Goal: Use online tool/utility: Utilize a website feature to perform a specific function

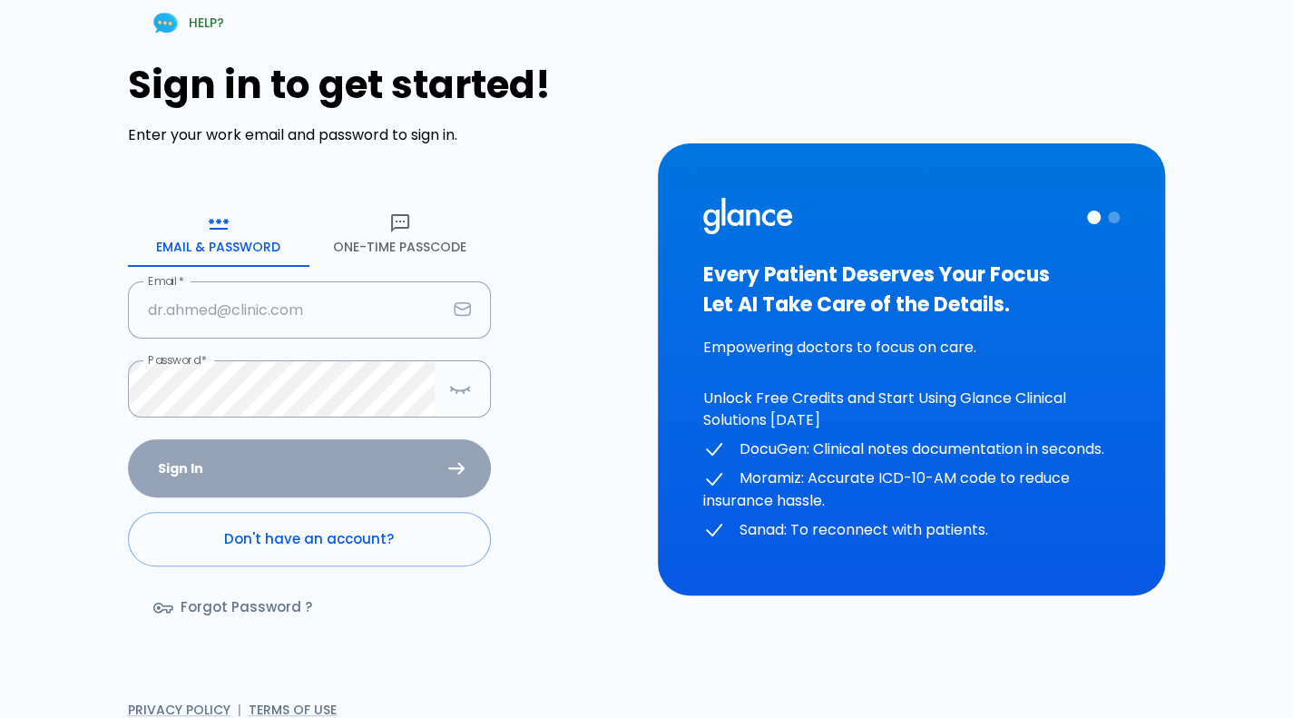
type input "[PERSON_NAME][EMAIL_ADDRESS][DOMAIN_NAME]"
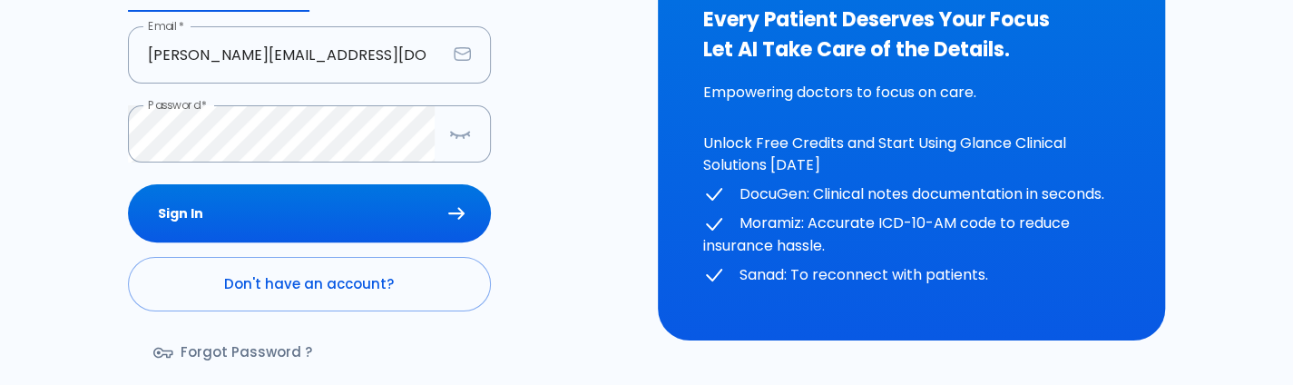
scroll to position [256, 0]
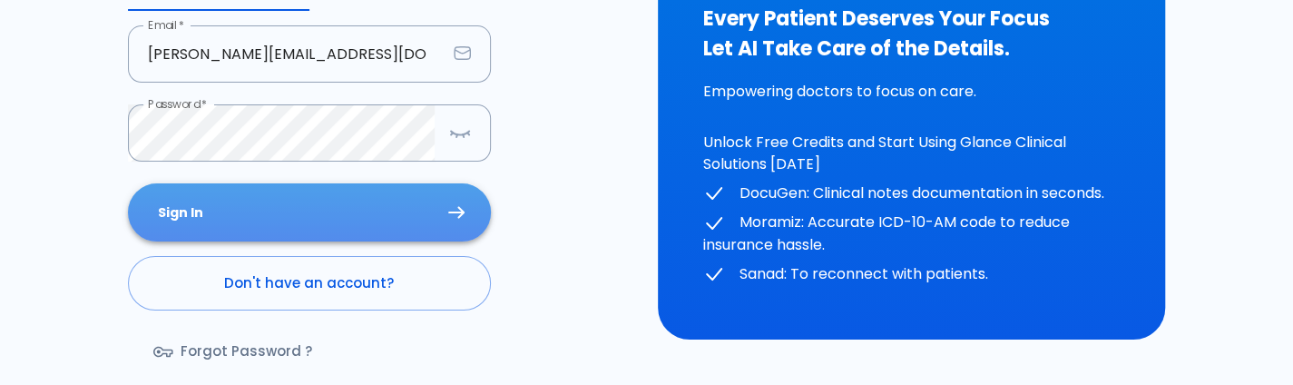
click at [356, 227] on button "Sign In" at bounding box center [309, 212] width 363 height 59
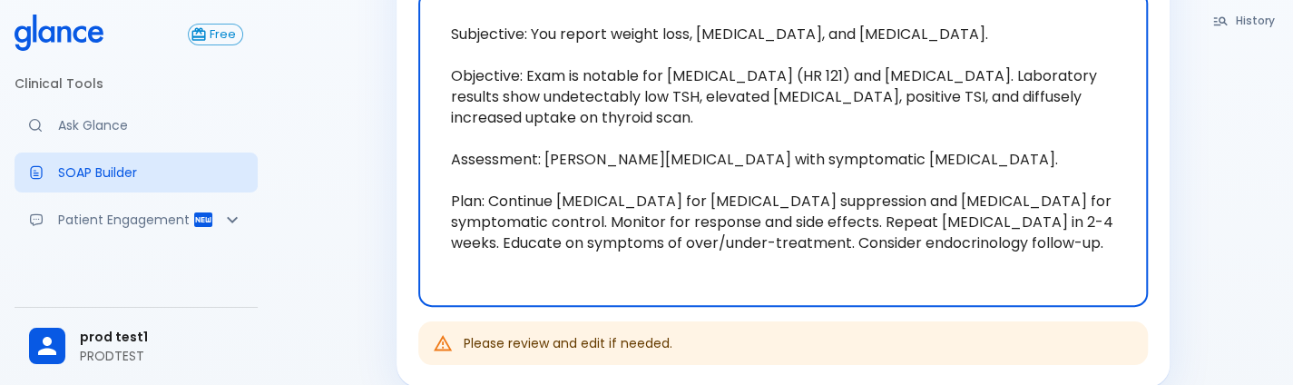
scroll to position [0, 0]
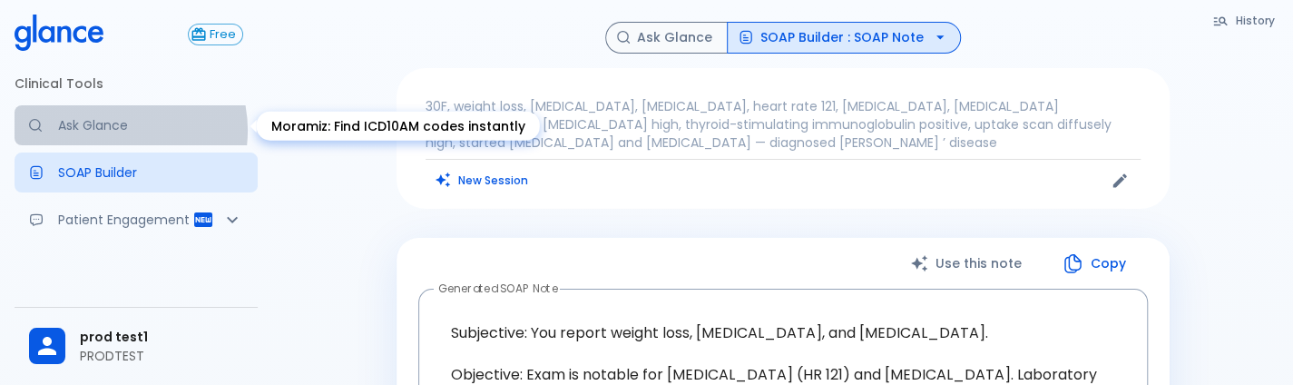
click at [111, 130] on p "Ask Glance" at bounding box center [150, 125] width 185 height 18
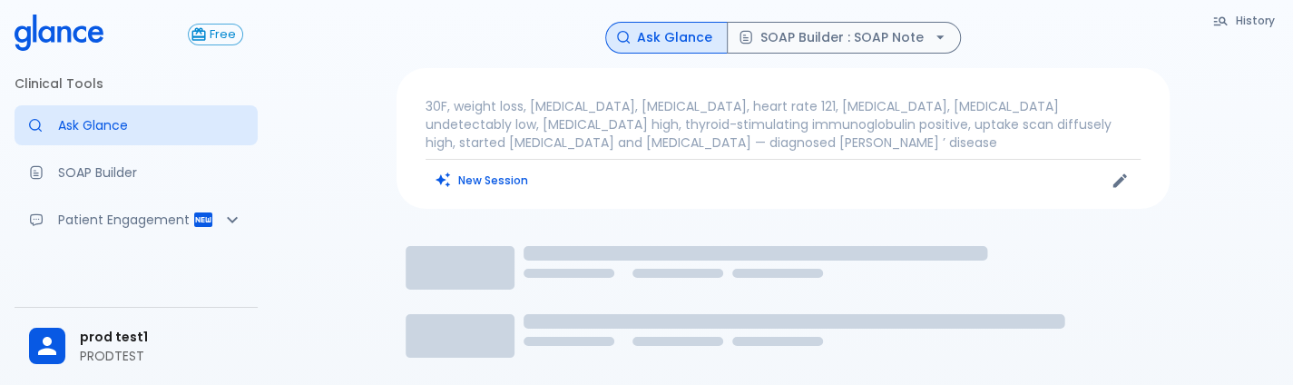
scroll to position [90, 0]
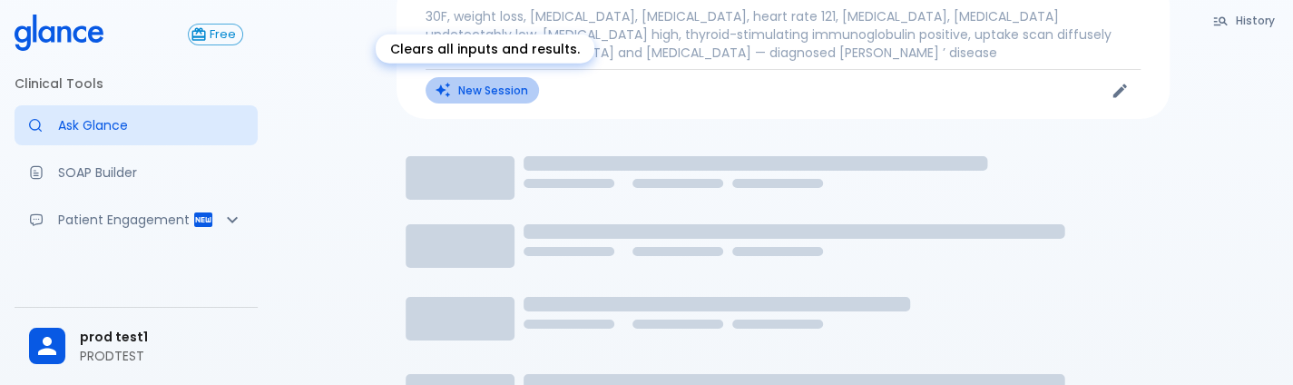
click at [465, 97] on button "New Session" at bounding box center [482, 90] width 113 height 26
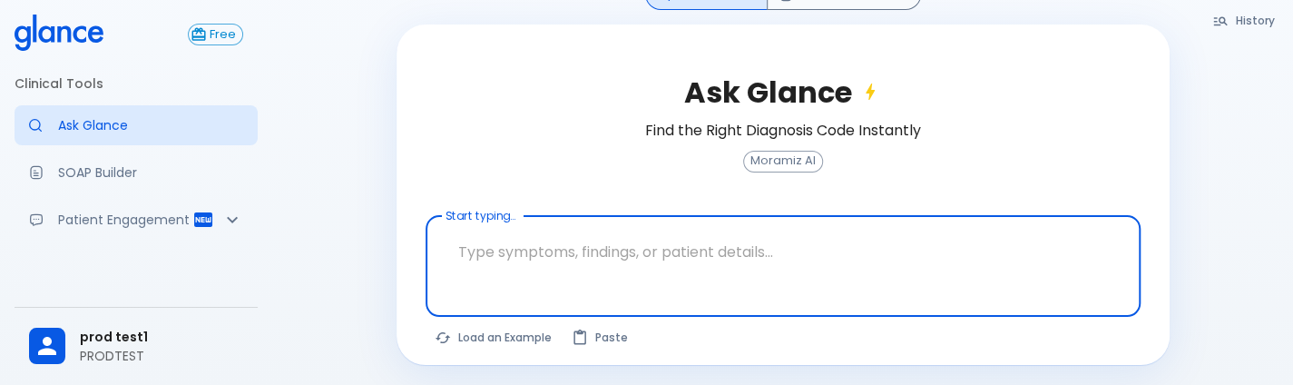
scroll to position [121, 0]
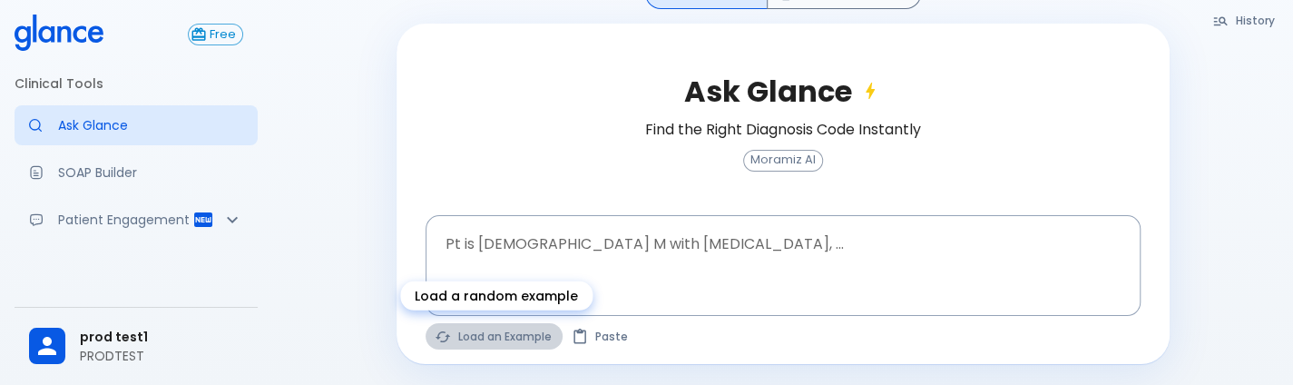
click at [486, 342] on button "Load an Example" at bounding box center [494, 336] width 137 height 26
type textarea "30F, weight loss, [MEDICAL_DATA], [MEDICAL_DATA], HR 121, [MEDICAL_DATA], TSH u…"
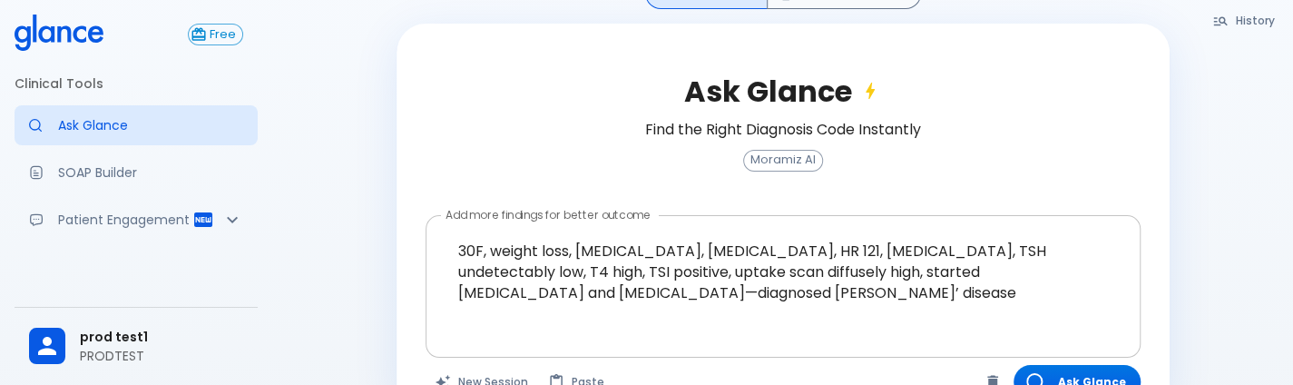
scroll to position [170, 0]
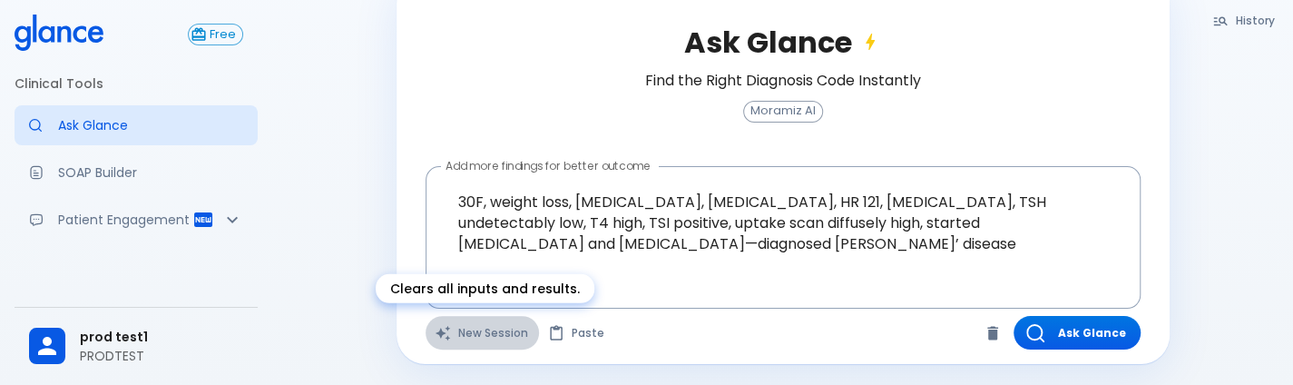
click at [495, 337] on button "New Session" at bounding box center [482, 333] width 113 height 34
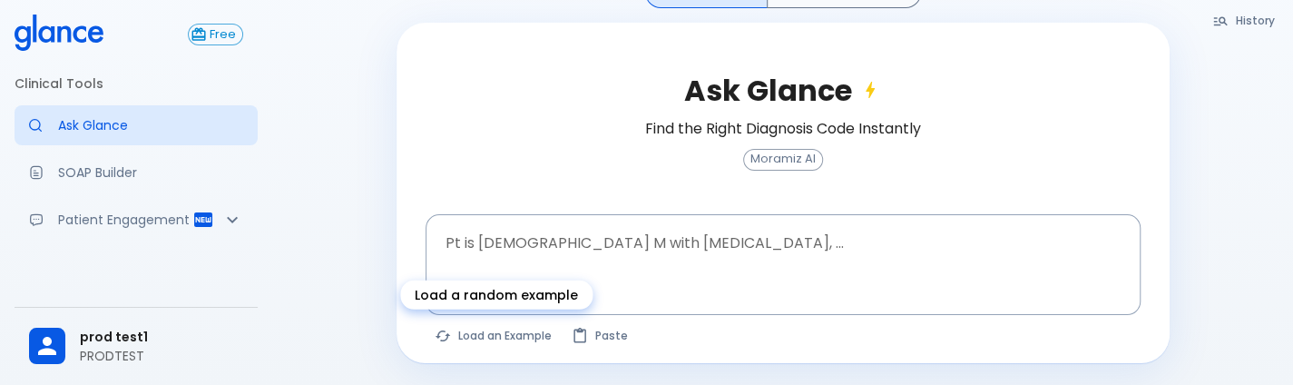
scroll to position [121, 0]
click at [495, 337] on button "Load an Example" at bounding box center [494, 336] width 137 height 26
type textarea "45F with DM2, right [MEDICAL_DATA], fever, WBC 14K, ESR 80, wound purulent, XR …"
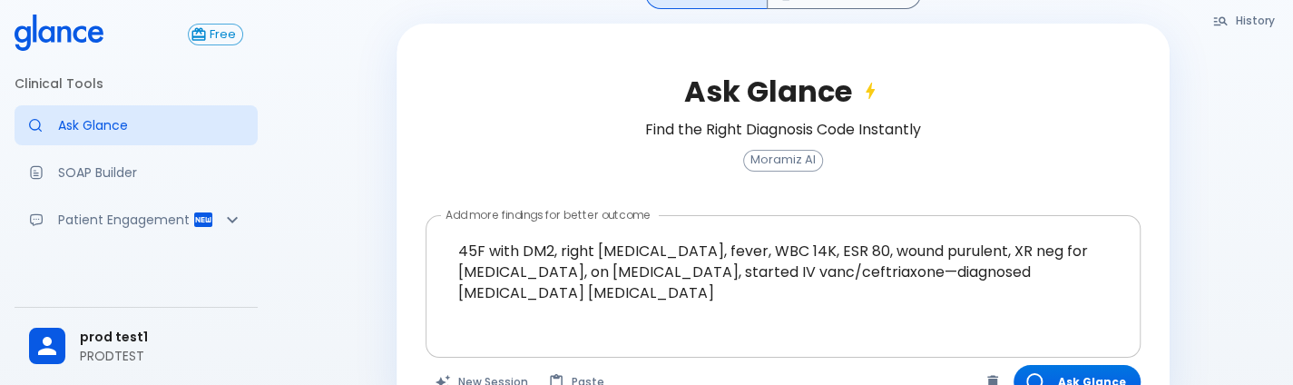
scroll to position [170, 0]
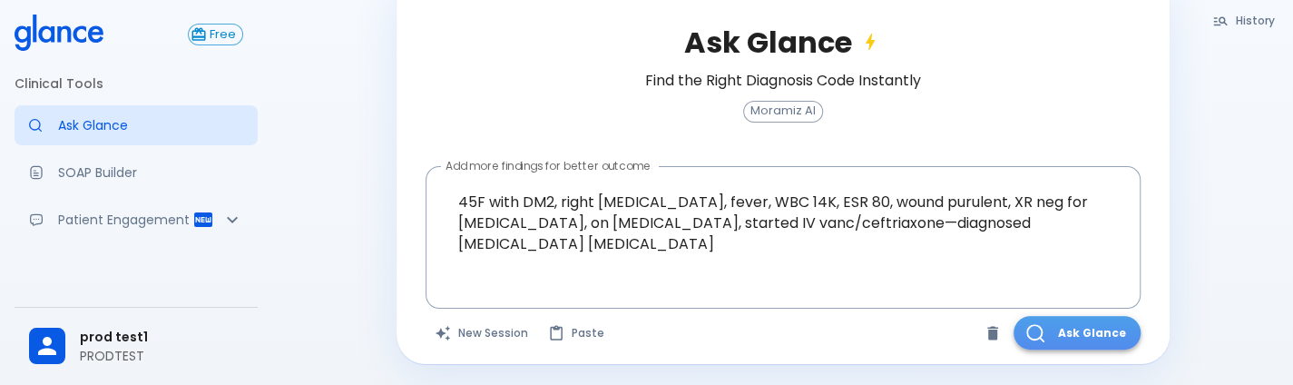
click at [926, 332] on button "Ask Glance" at bounding box center [1077, 333] width 127 height 34
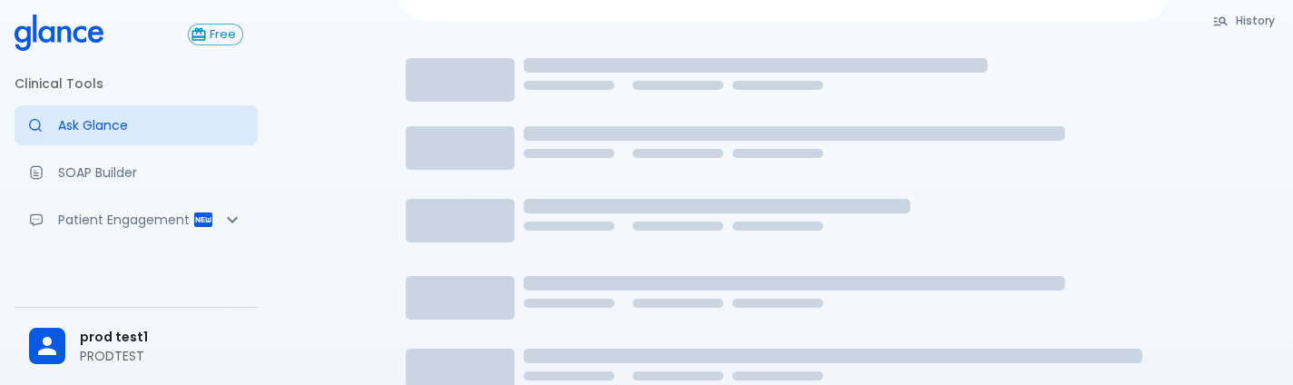
scroll to position [99, 0]
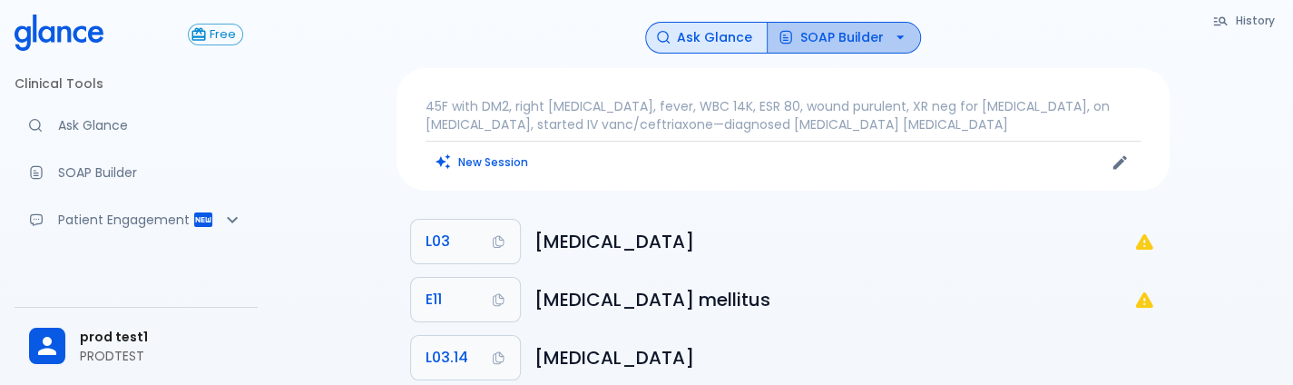
click at [895, 25] on button "SOAP Builder" at bounding box center [844, 38] width 154 height 32
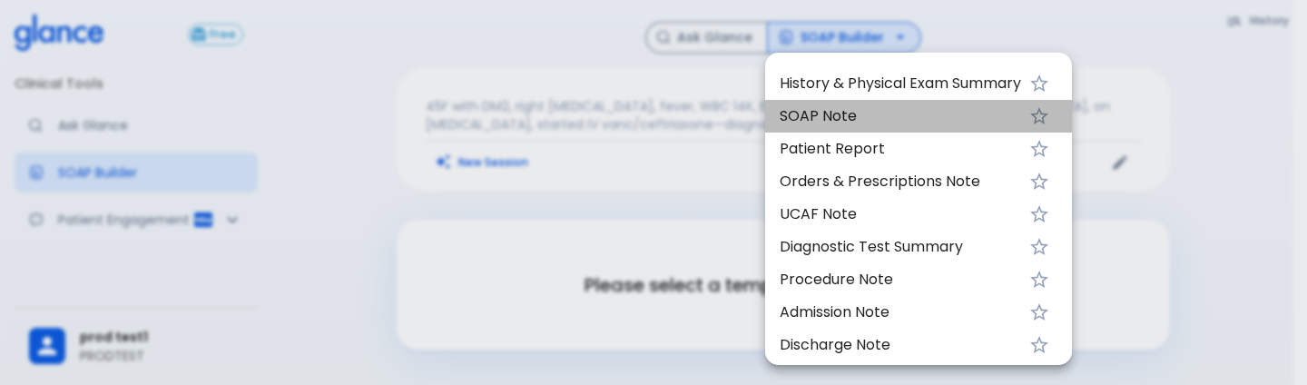
click at [797, 124] on span "SOAP Note" at bounding box center [900, 116] width 241 height 22
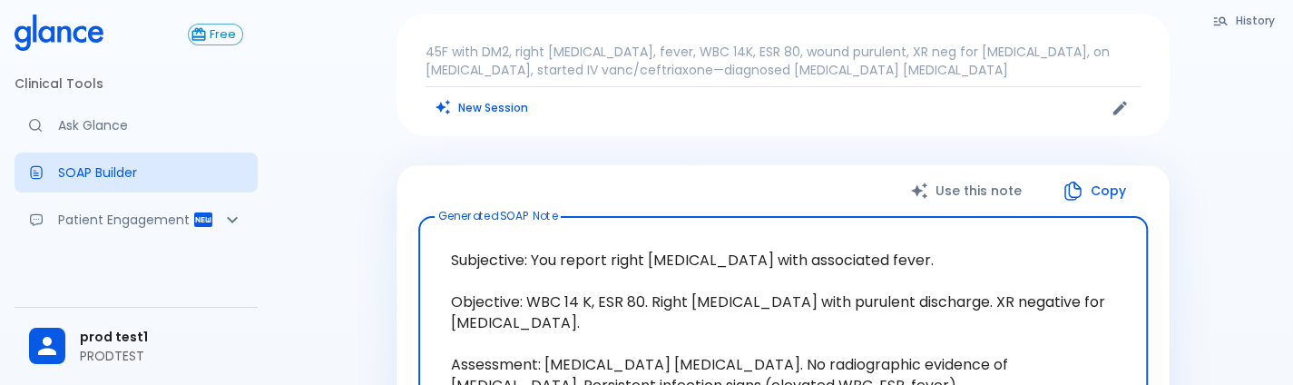
scroll to position [16, 0]
